Goal: Transaction & Acquisition: Purchase product/service

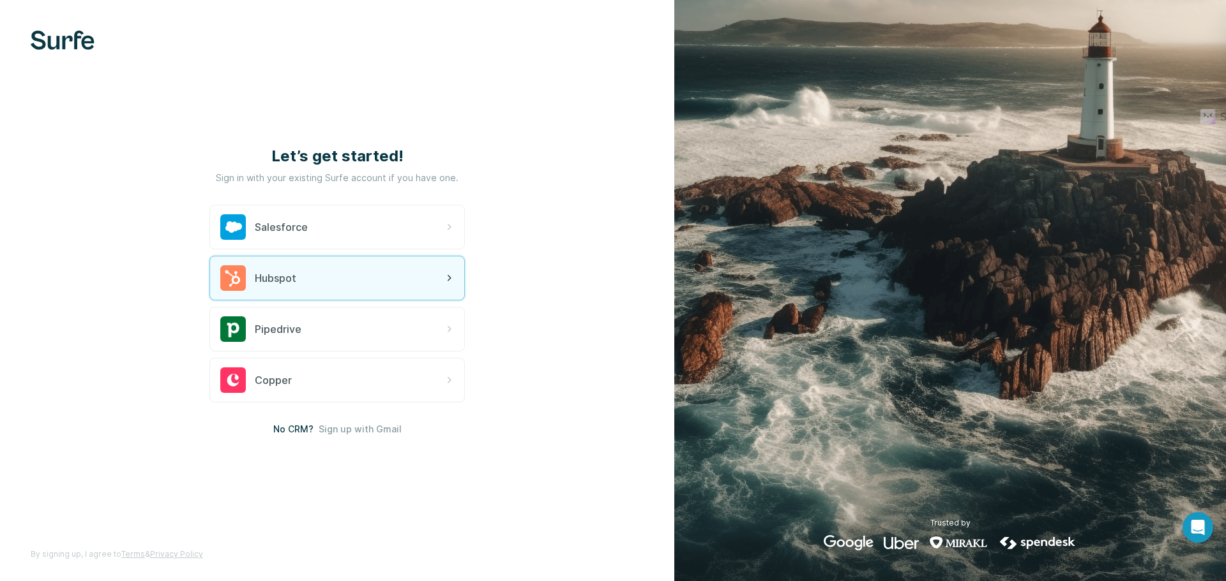
click at [338, 275] on div "Hubspot" at bounding box center [337, 278] width 254 height 43
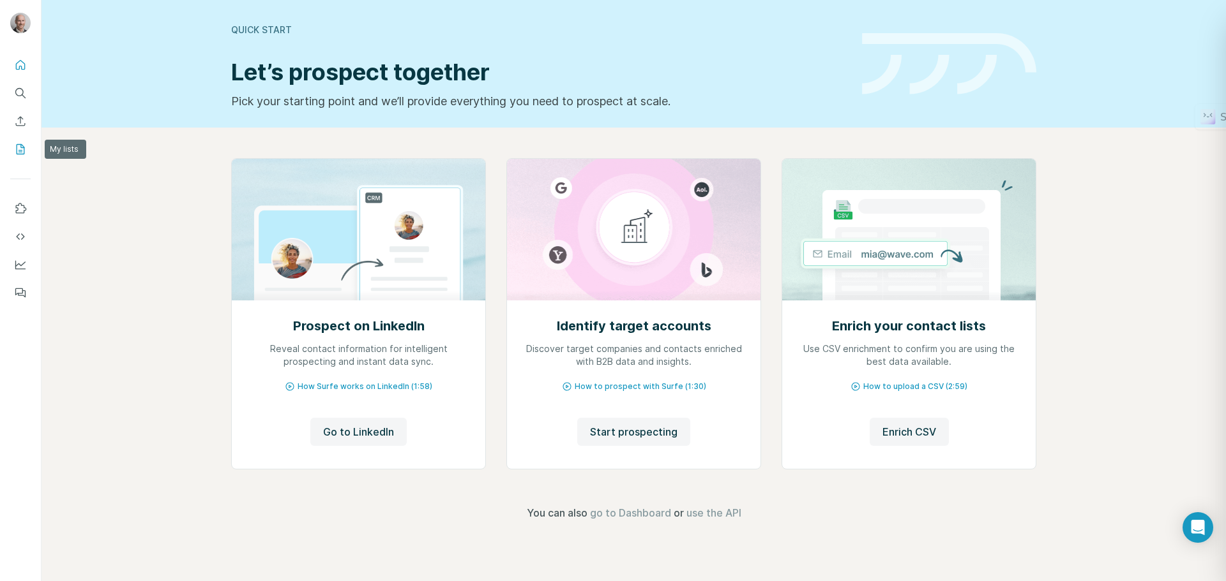
click at [26, 150] on icon "My lists" at bounding box center [20, 149] width 13 height 13
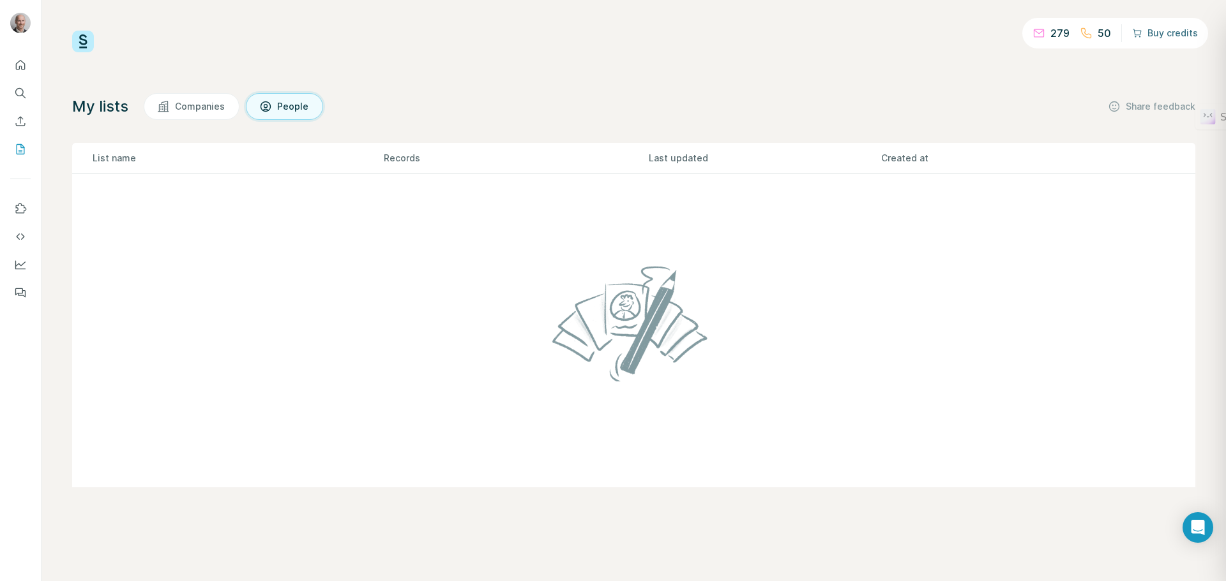
click at [1177, 35] on button "Buy credits" at bounding box center [1165, 33] width 66 height 18
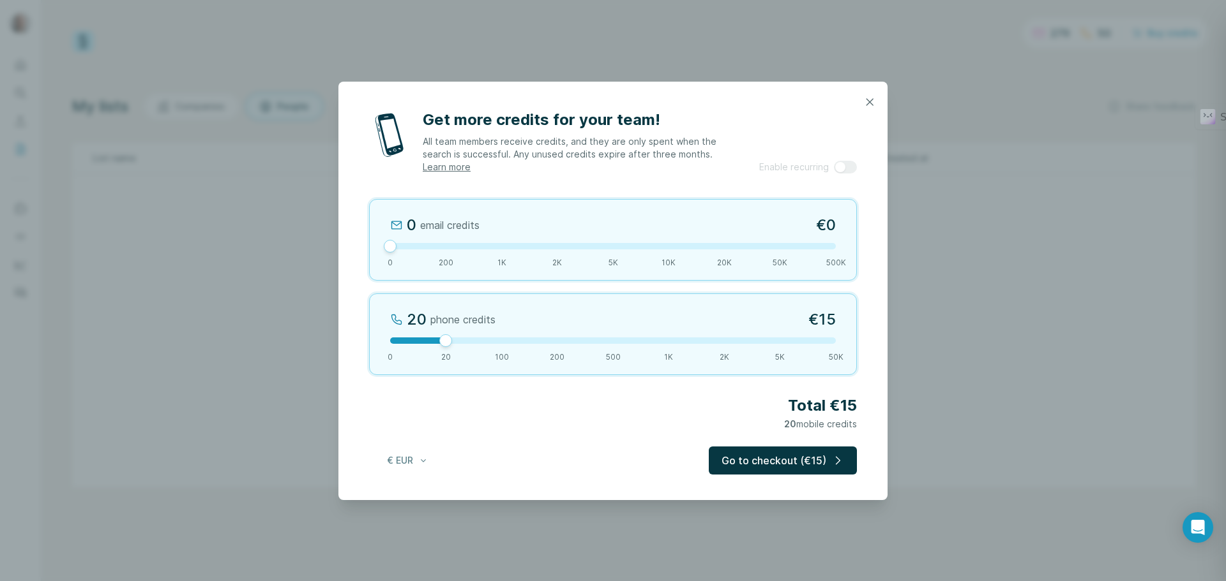
drag, startPoint x: 442, startPoint y: 244, endPoint x: 381, endPoint y: 254, distance: 62.0
click at [381, 254] on div "0 email credits €0 0 200 1K 2K 5K 10K 20K 50K 500K" at bounding box center [613, 240] width 488 height 82
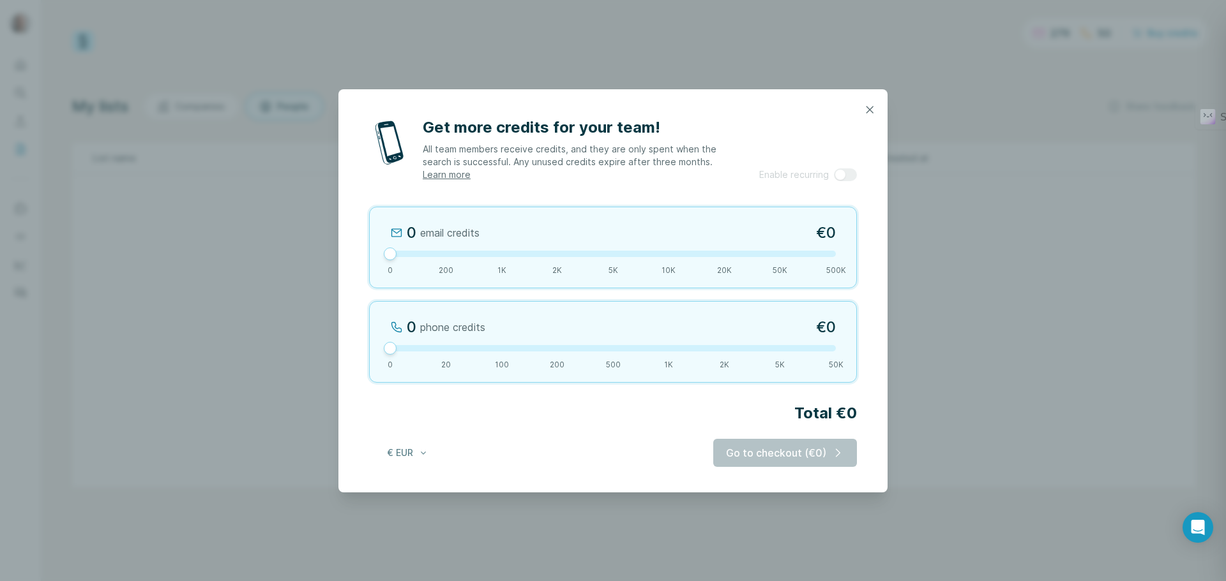
drag, startPoint x: 443, startPoint y: 342, endPoint x: 383, endPoint y: 345, distance: 60.1
click at [383, 345] on div "0 phone credits €0 0 20 100 200 500 1K 2K 5K 50K" at bounding box center [613, 342] width 488 height 82
click at [784, 453] on div "Go to checkout (€0)" at bounding box center [785, 453] width 144 height 28
click at [442, 350] on div at bounding box center [613, 348] width 446 height 6
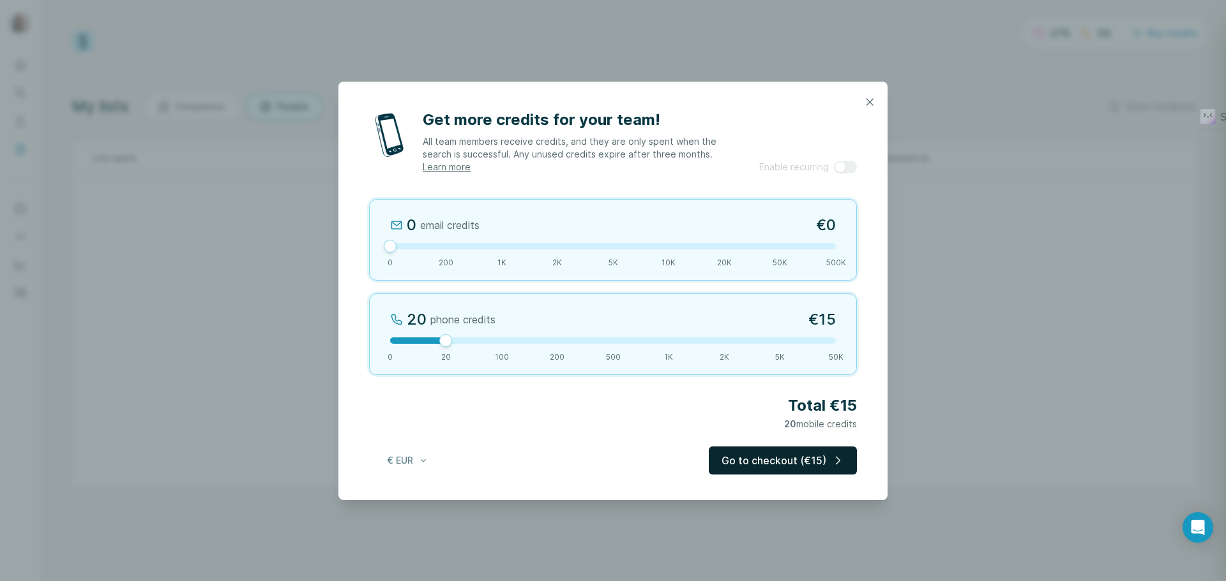
click at [768, 459] on button "Go to checkout (€15)" at bounding box center [783, 461] width 148 height 28
